Goal: Task Accomplishment & Management: Use online tool/utility

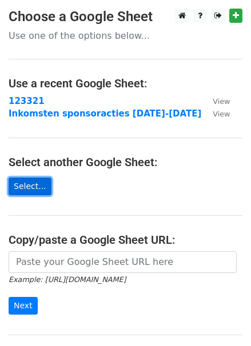
click at [25, 183] on link "Select..." at bounding box center [30, 187] width 43 height 18
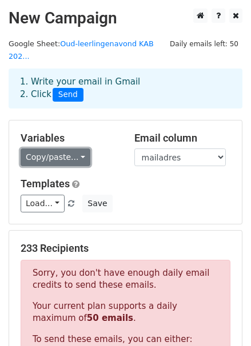
click at [75, 148] on link "Copy/paste..." at bounding box center [56, 157] width 70 height 18
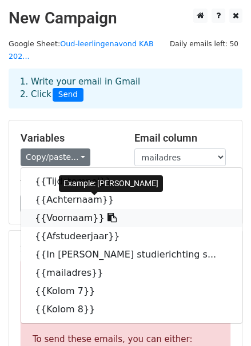
click at [57, 209] on link "{{Voornaam}}" at bounding box center [131, 218] width 220 height 18
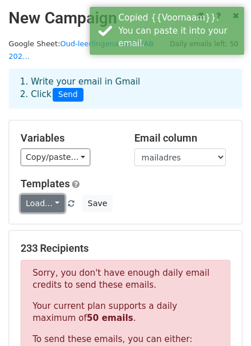
click at [51, 195] on link "Load..." at bounding box center [43, 204] width 44 height 18
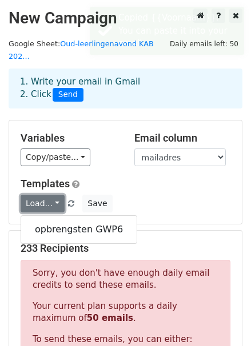
click at [51, 195] on link "Load..." at bounding box center [43, 204] width 44 height 18
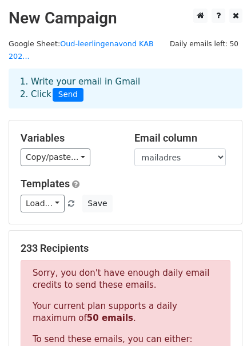
click at [171, 180] on div "Templates Load... opbrengsten GWP6 Save" at bounding box center [125, 195] width 227 height 35
